Goal: Task Accomplishment & Management: Complete application form

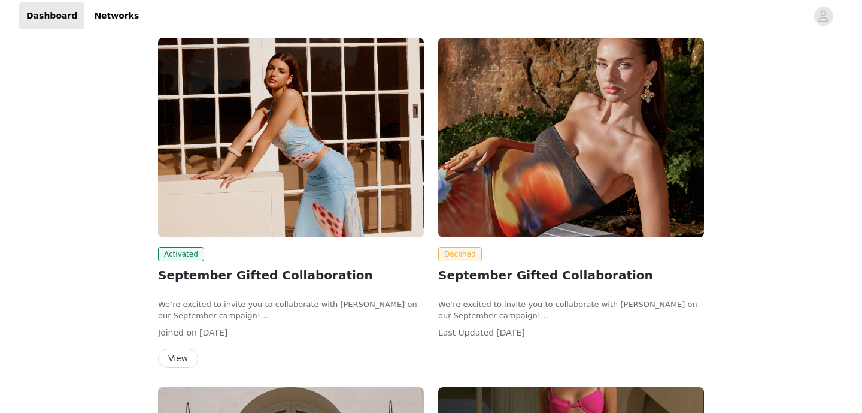
scroll to position [178, 0]
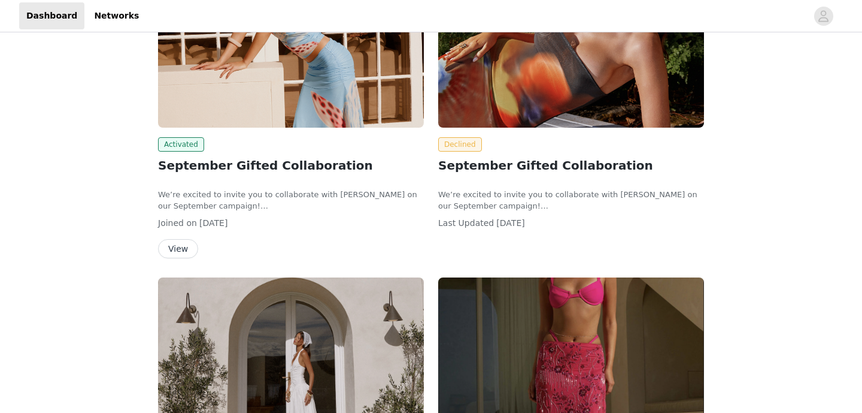
click at [178, 252] on button "View" at bounding box center [178, 248] width 40 height 19
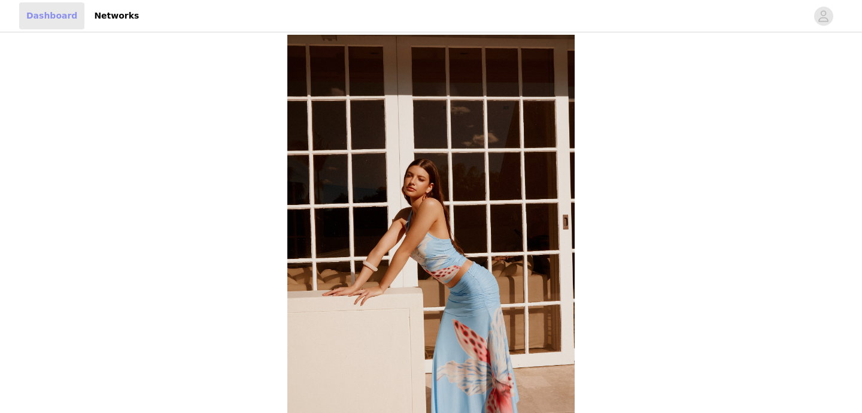
click at [50, 21] on link "Dashboard" at bounding box center [51, 15] width 65 height 27
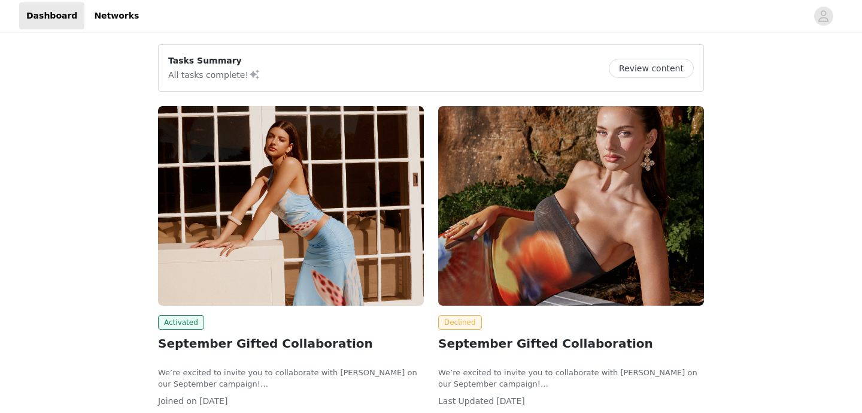
click at [223, 249] on img at bounding box center [291, 205] width 266 height 199
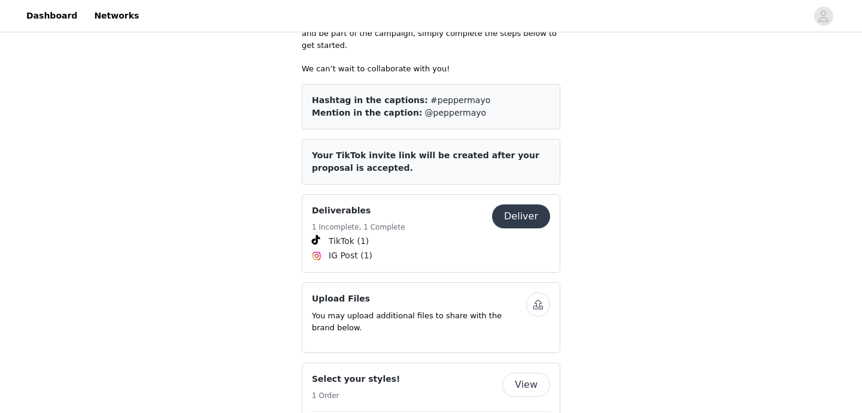
scroll to position [624, 0]
click at [537, 291] on button "button" at bounding box center [538, 303] width 24 height 24
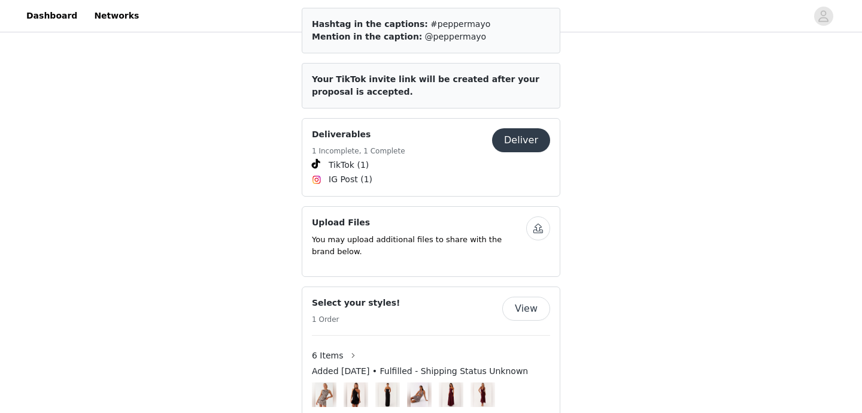
scroll to position [747, 0]
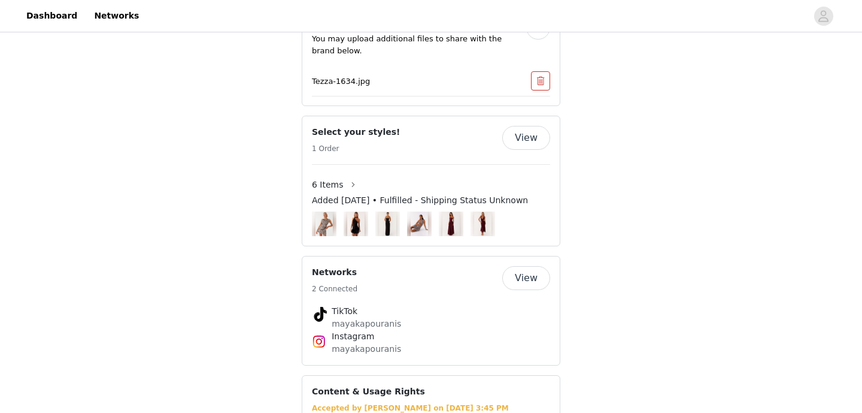
scroll to position [771, 0]
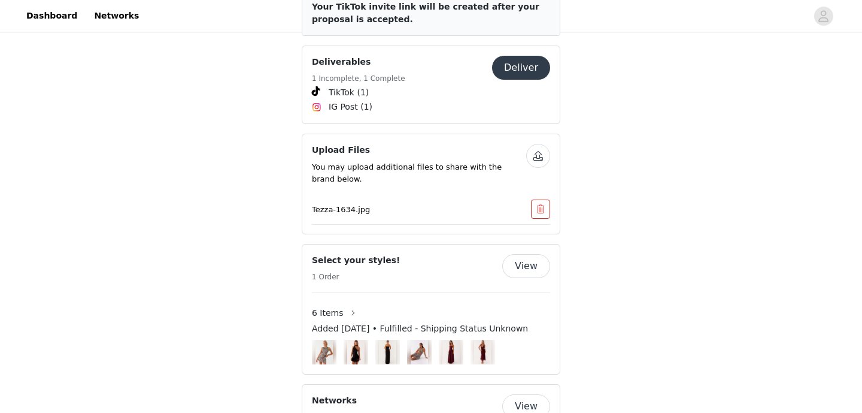
click at [535, 144] on button "button" at bounding box center [538, 156] width 24 height 24
click at [538, 200] on button "button" at bounding box center [540, 208] width 19 height 19
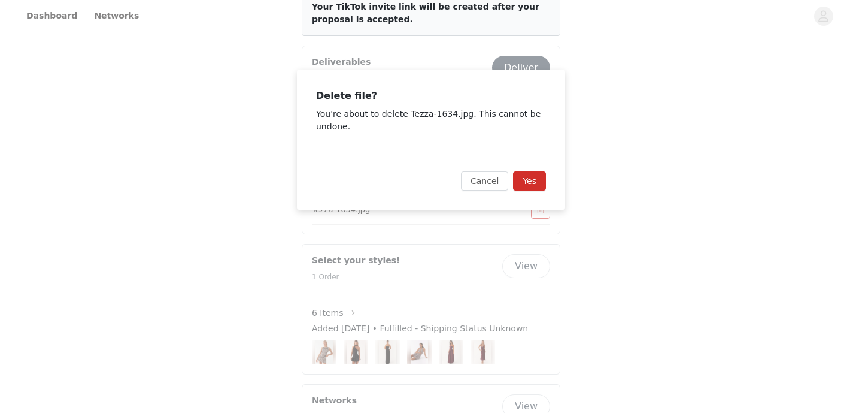
click at [544, 188] on button "Yes" at bounding box center [529, 180] width 33 height 19
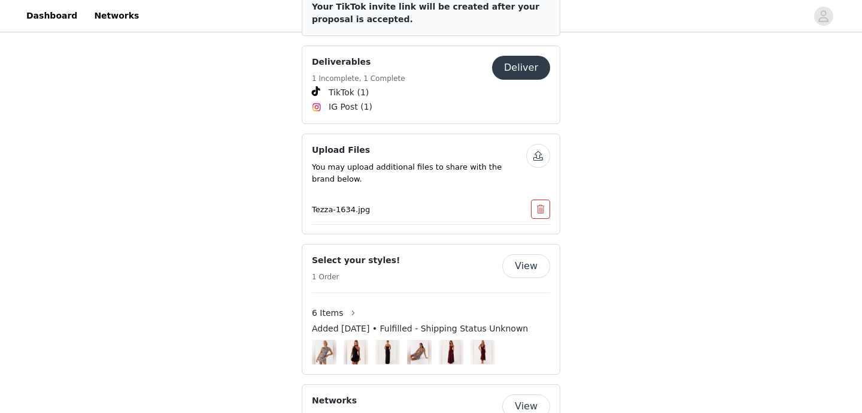
click at [544, 190] on div "Cancel Yes" at bounding box center [517, 195] width 54 height 11
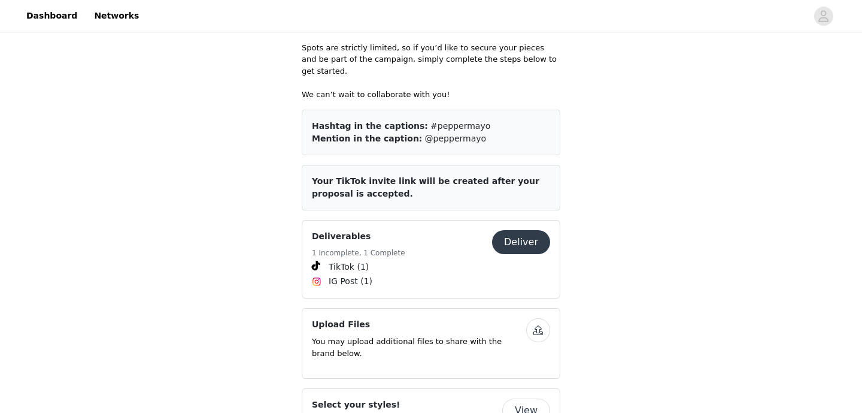
scroll to position [667, 0]
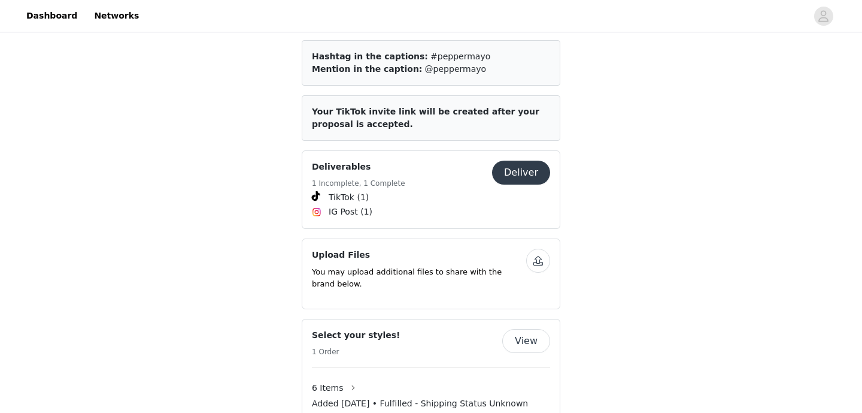
click at [537, 253] on button "button" at bounding box center [538, 261] width 24 height 24
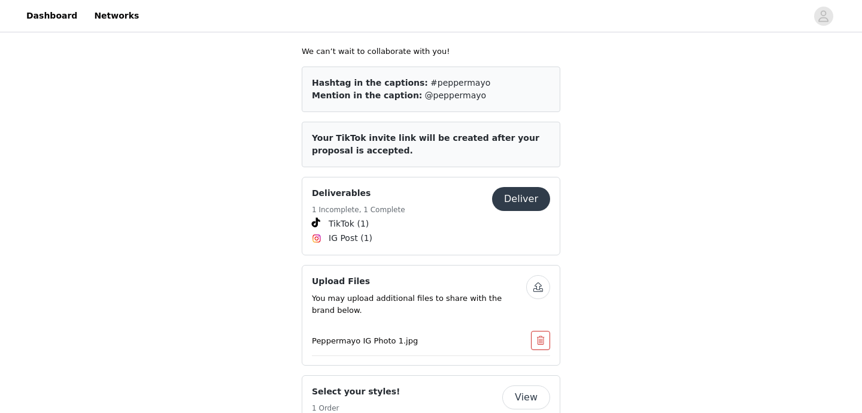
scroll to position [662, 0]
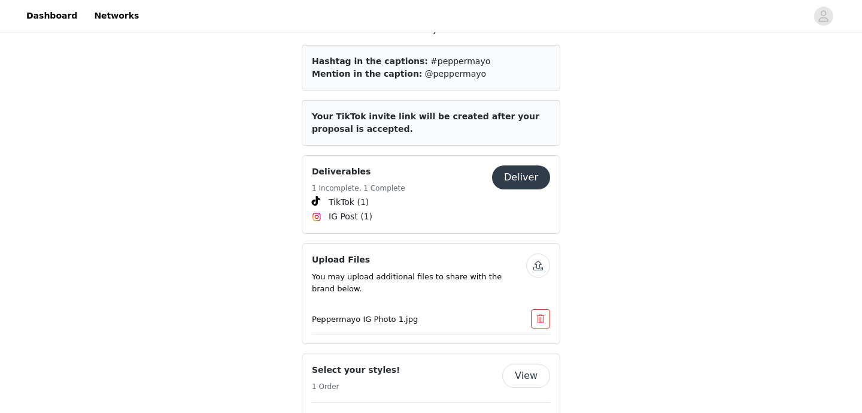
click at [541, 256] on button "button" at bounding box center [538, 265] width 24 height 24
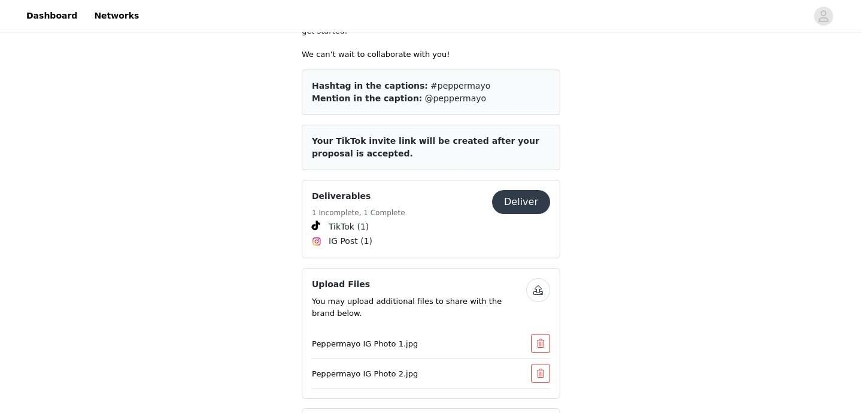
scroll to position [647, 0]
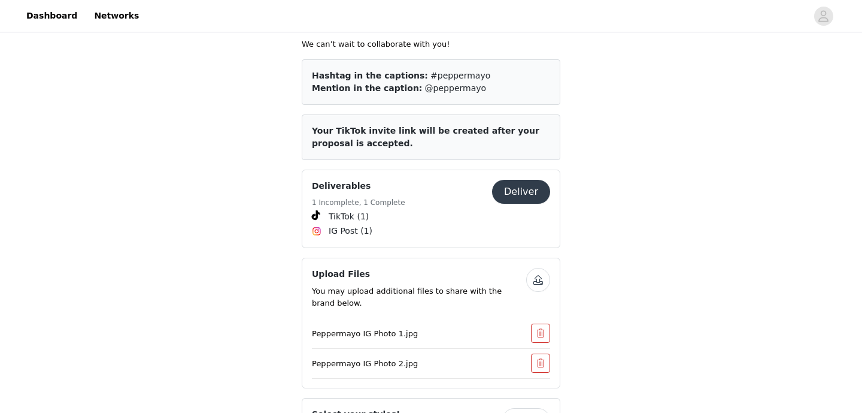
click at [539, 271] on button "button" at bounding box center [538, 280] width 24 height 24
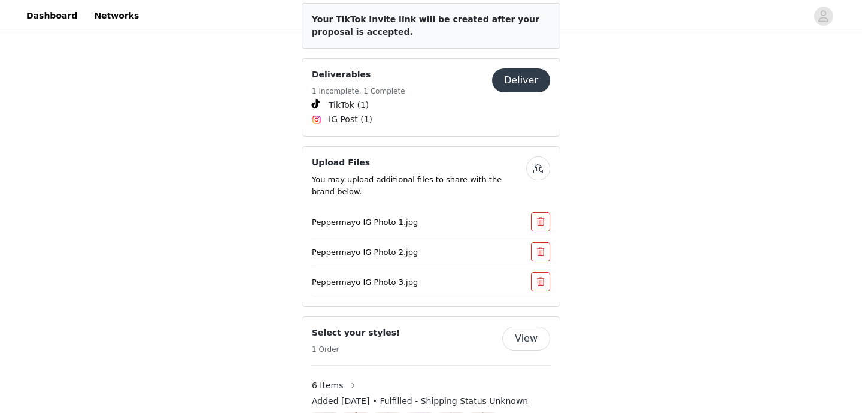
scroll to position [762, 0]
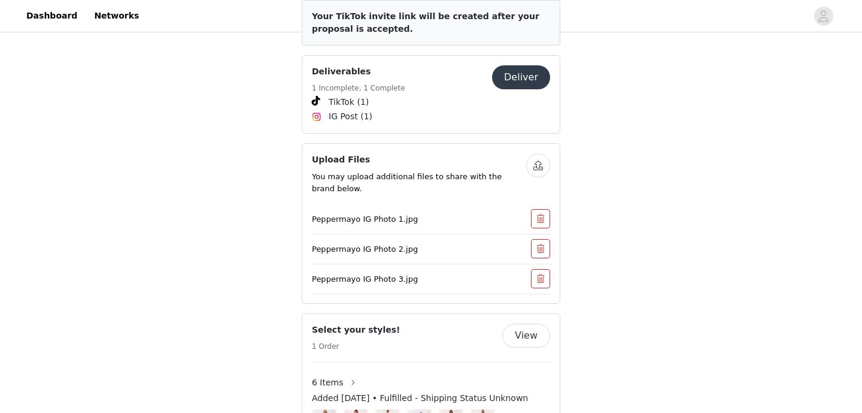
click at [543, 158] on button "button" at bounding box center [538, 165] width 24 height 24
click at [536, 159] on button "button" at bounding box center [538, 165] width 24 height 24
